Goal: Task Accomplishment & Management: Use online tool/utility

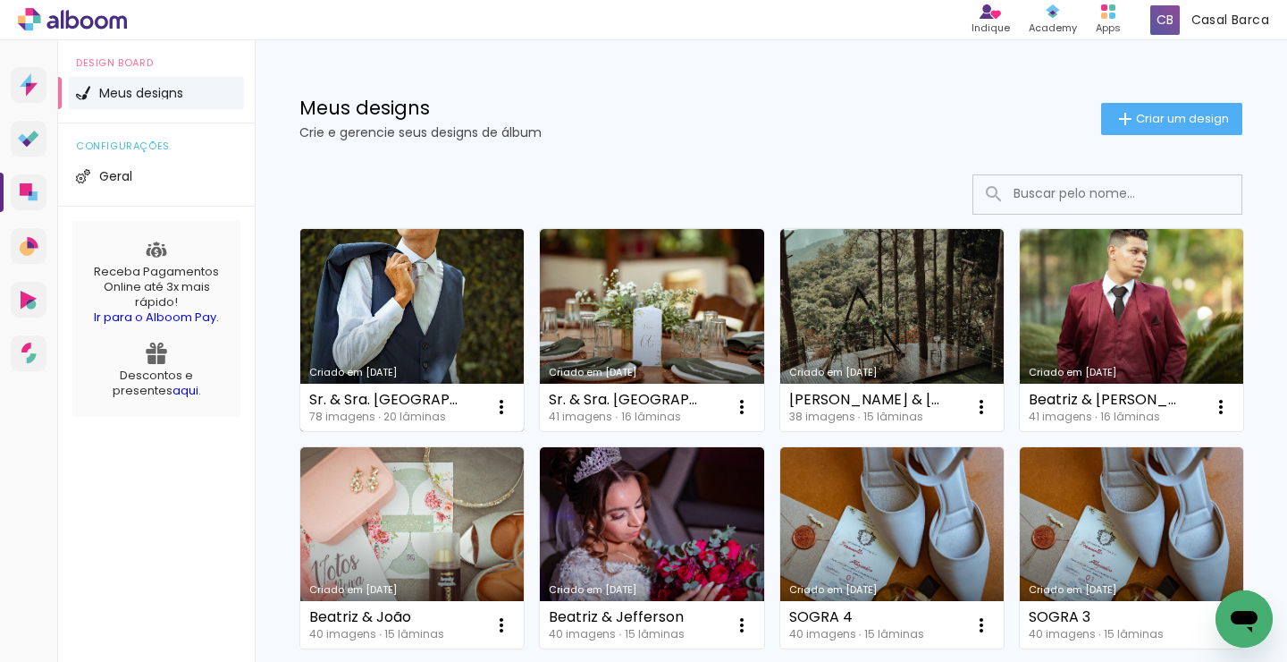
click at [445, 351] on link "Criado em [DATE]" at bounding box center [411, 330] width 223 height 202
